Goal: Information Seeking & Learning: Learn about a topic

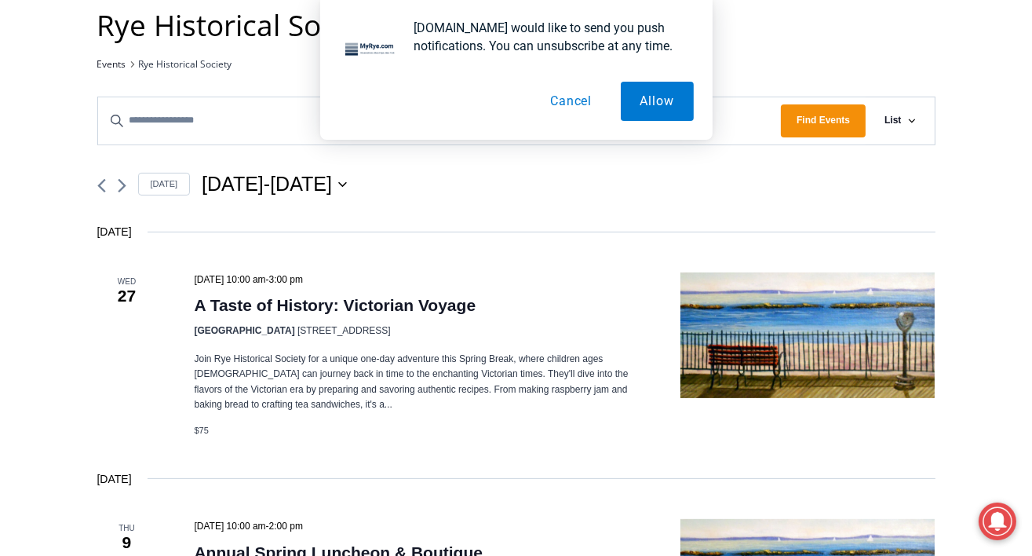
scroll to position [430, 0]
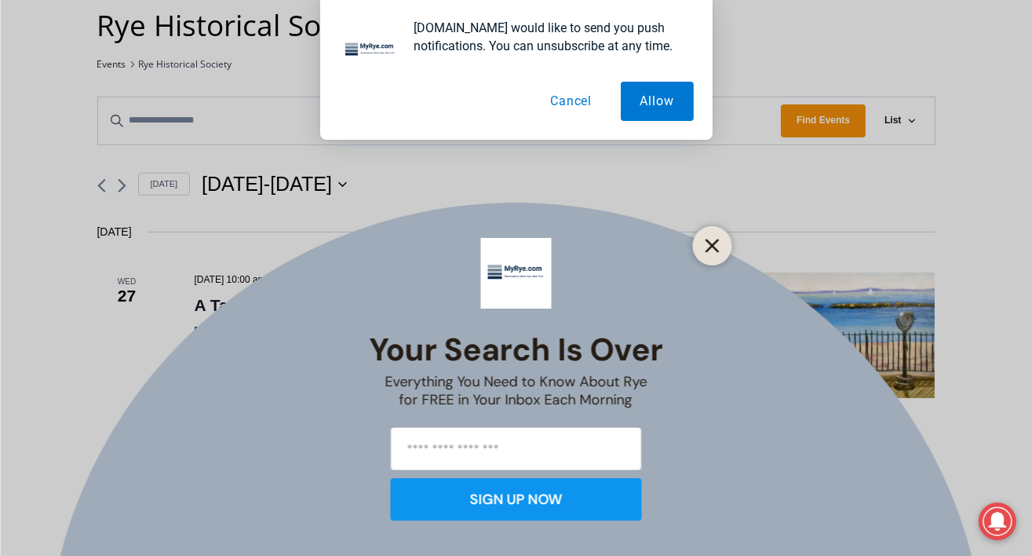
click at [716, 243] on line "Close" at bounding box center [711, 245] width 11 height 11
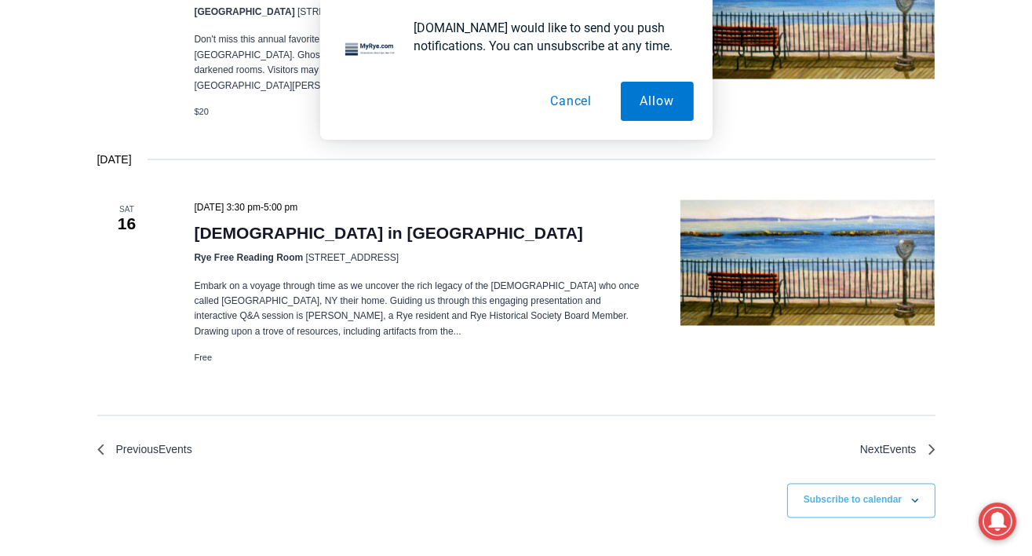
scroll to position [3253, 0]
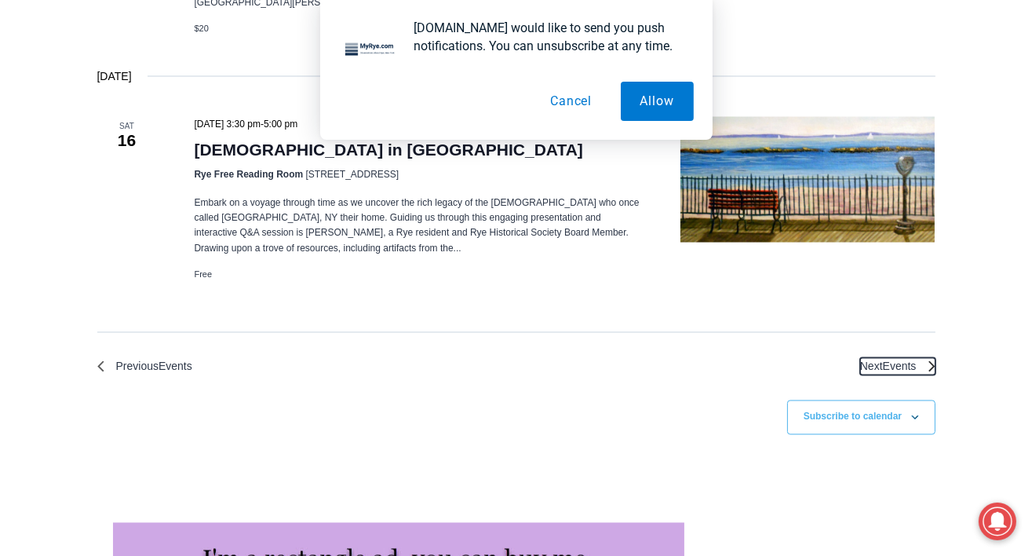
click at [885, 366] on span "Events" at bounding box center [900, 366] width 34 height 13
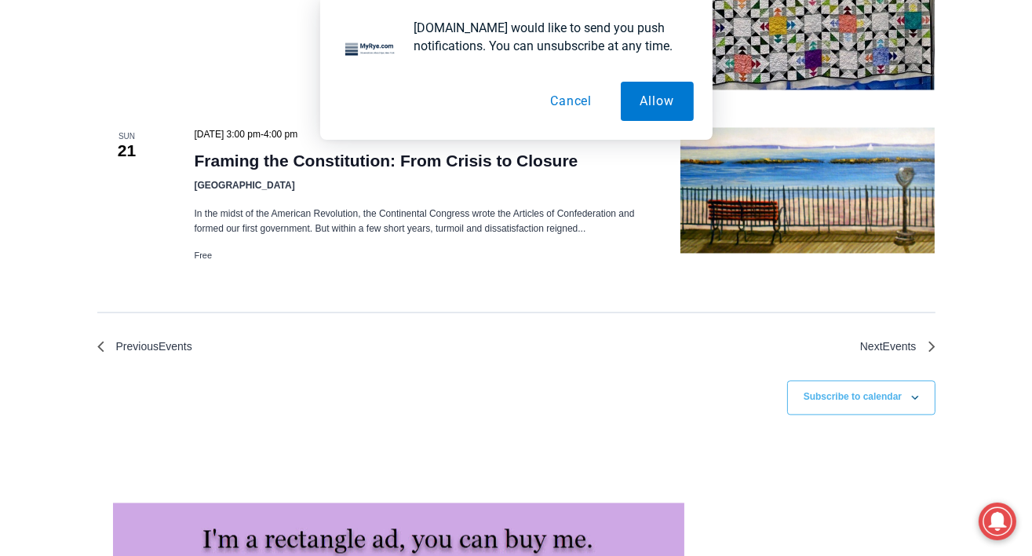
scroll to position [3473, 0]
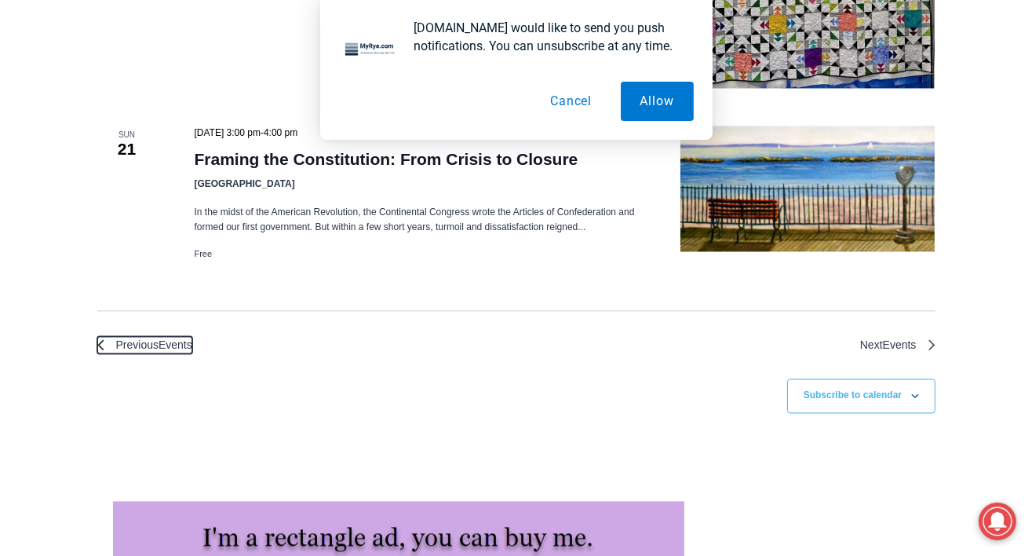
click at [100, 339] on icon "Previous Events" at bounding box center [100, 344] width 7 height 11
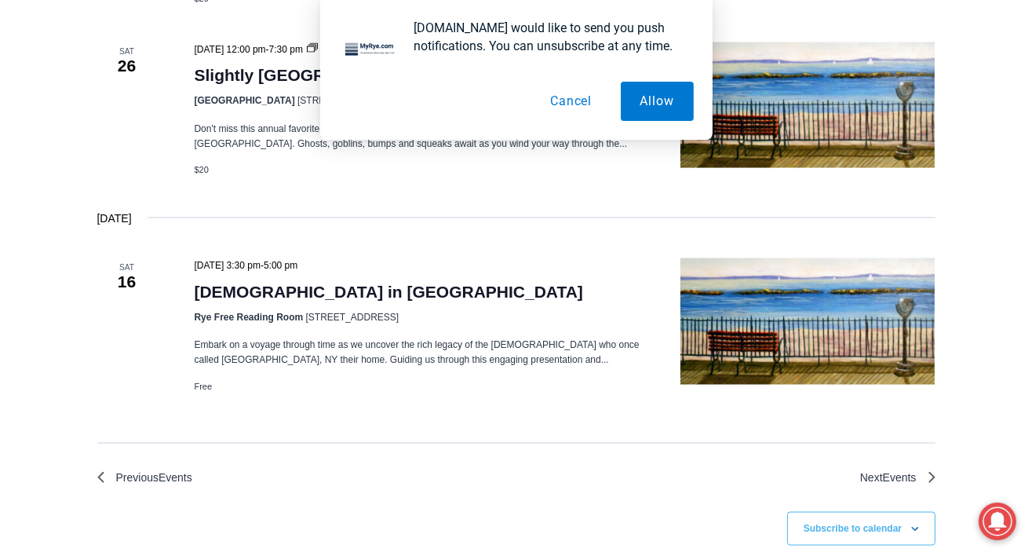
scroll to position [2930, 0]
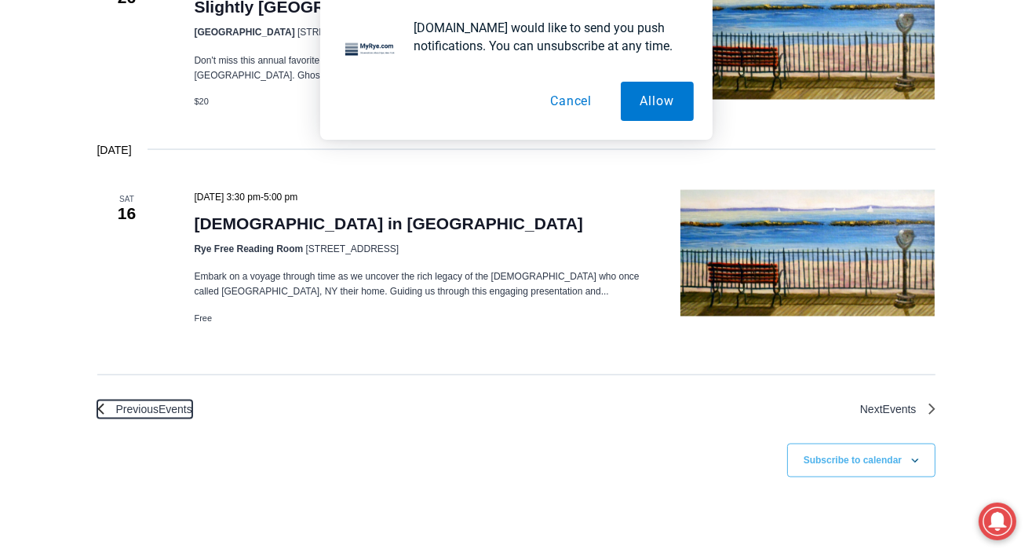
click at [100, 403] on icon "Previous Events" at bounding box center [100, 408] width 7 height 11
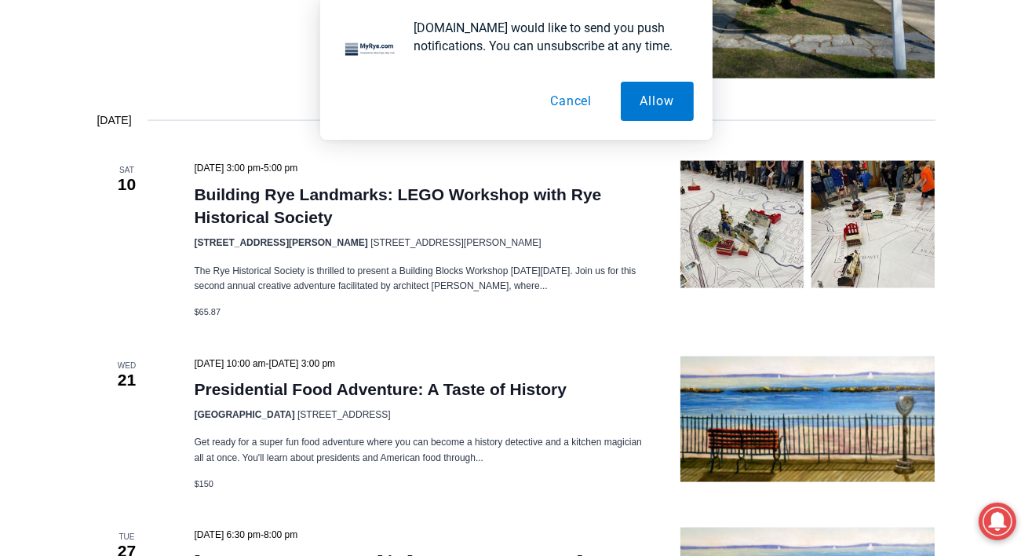
scroll to position [2934, 0]
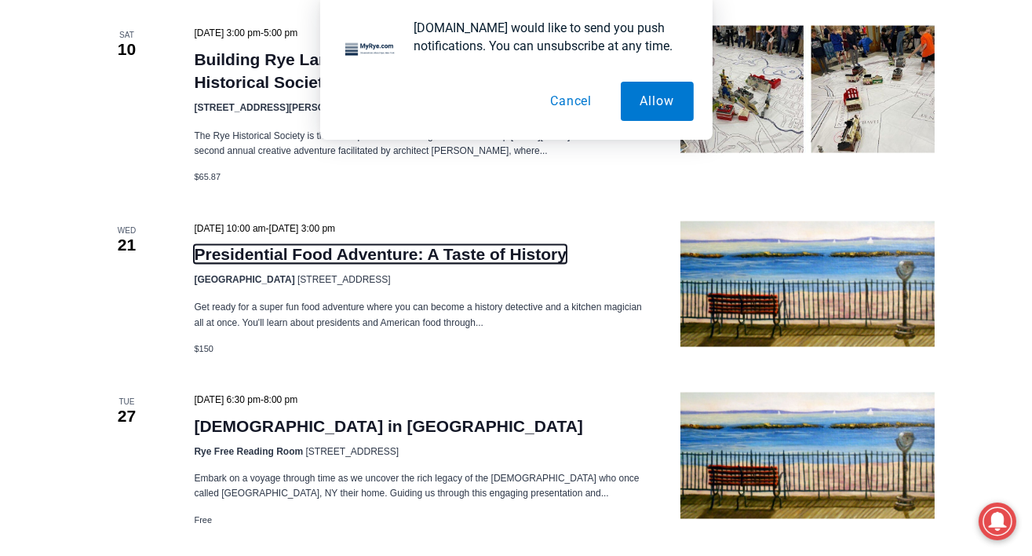
click at [243, 250] on link "Presidential Food Adventure: A Taste of History" at bounding box center [380, 254] width 373 height 19
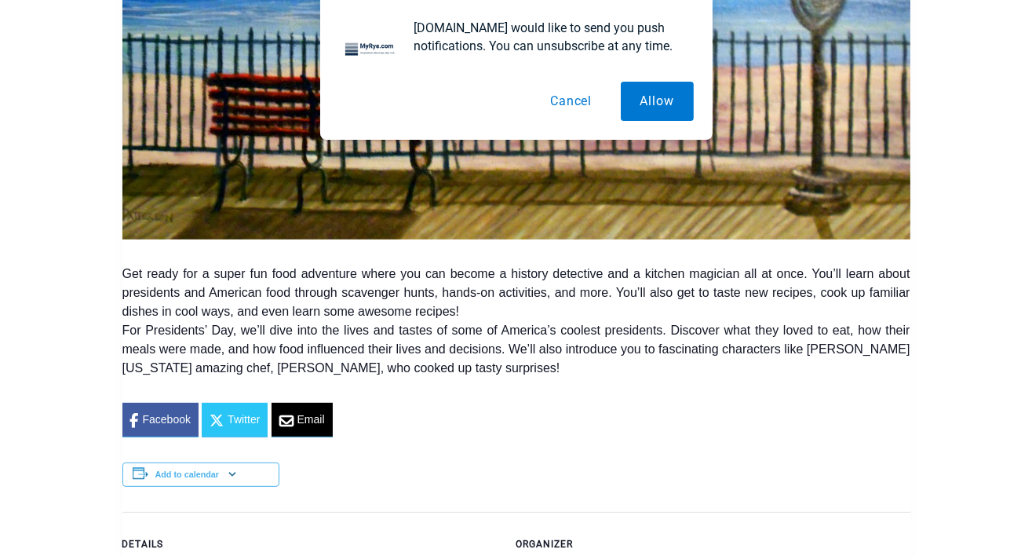
scroll to position [851, 0]
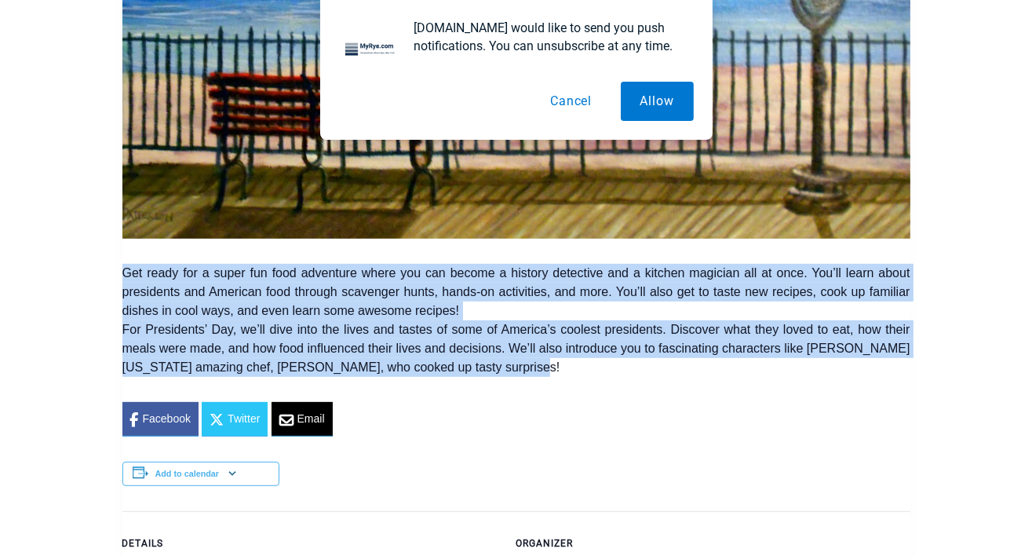
drag, startPoint x: 556, startPoint y: 364, endPoint x: 115, endPoint y: 266, distance: 452.6
copy p "Get ready for a super fun food adventure where you can become a history detecti…"
click at [555, 99] on button "Cancel" at bounding box center [571, 101] width 81 height 39
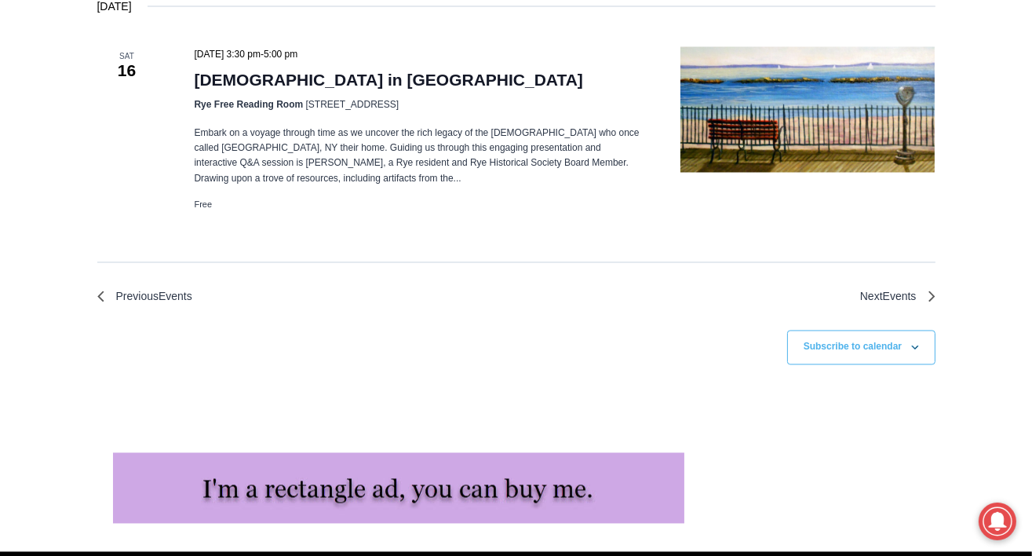
scroll to position [3331, 0]
